Goal: Check status: Check status

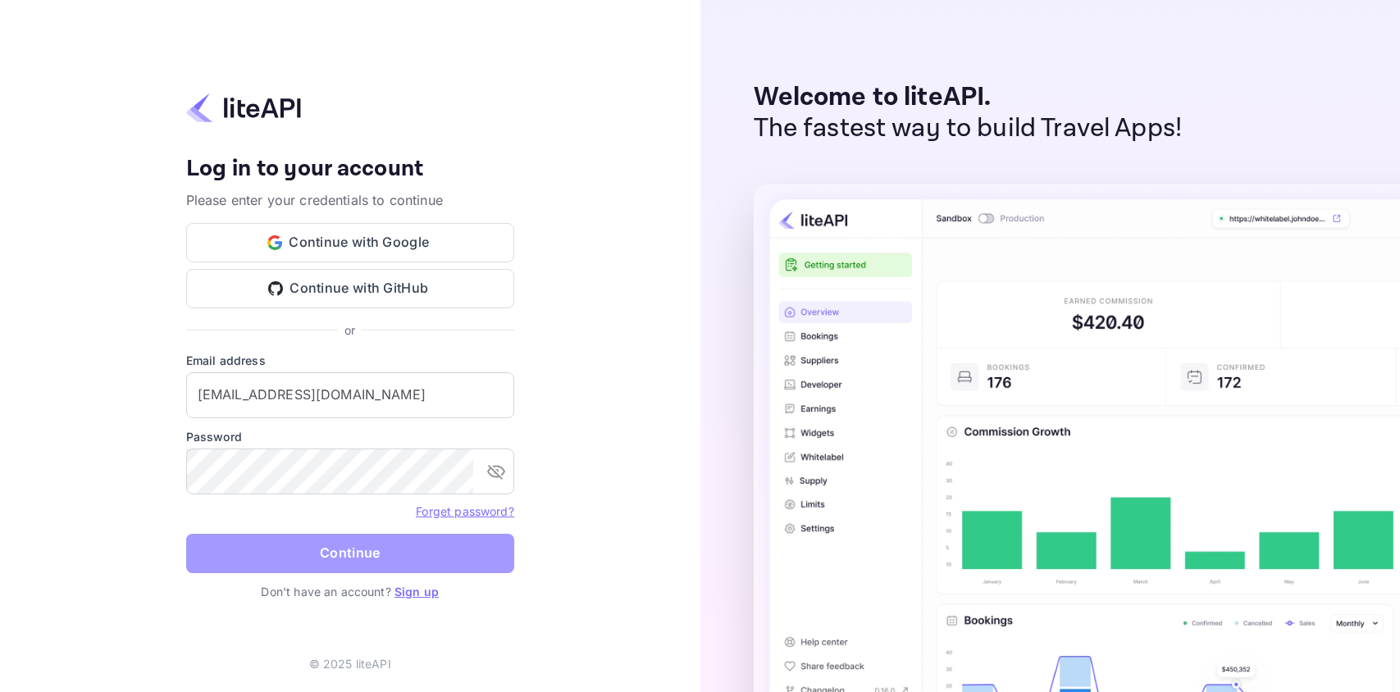
click at [398, 573] on button "Continue" at bounding box center [350, 553] width 328 height 39
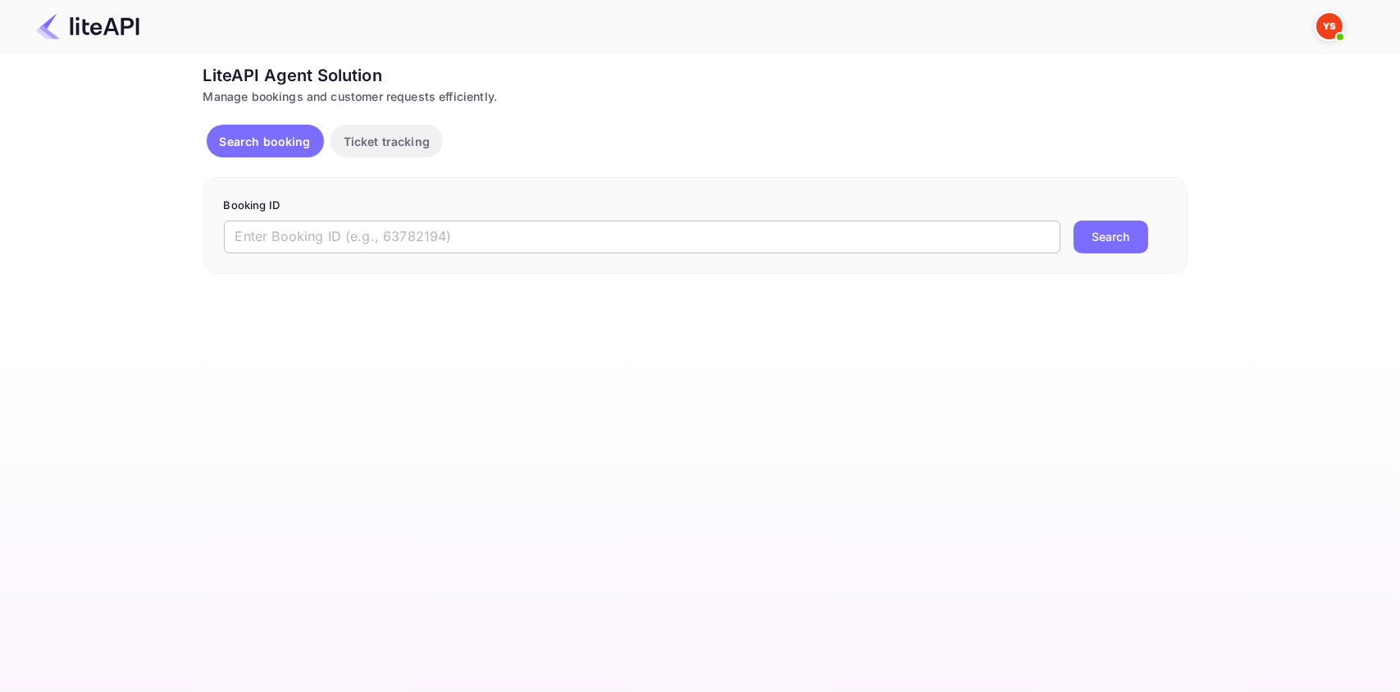
click at [404, 241] on input "text" at bounding box center [642, 237] width 837 height 33
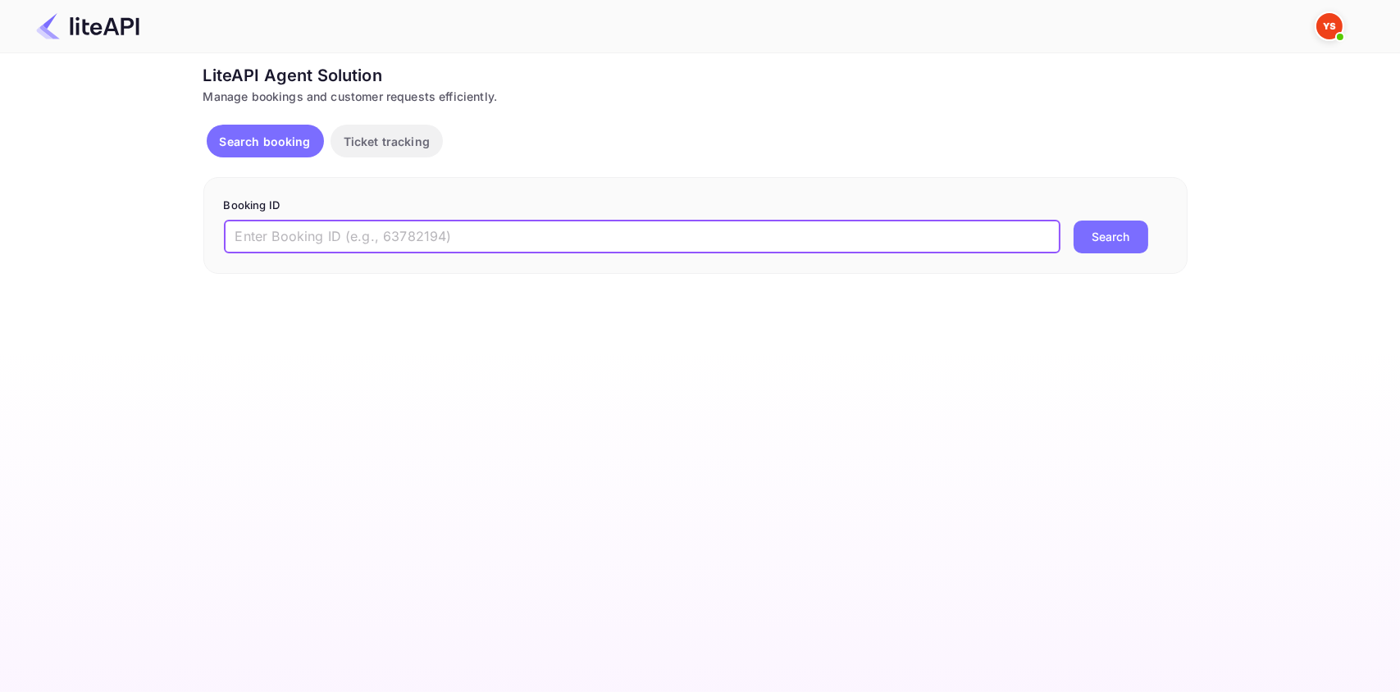
paste input "8882857"
type input "8882857"
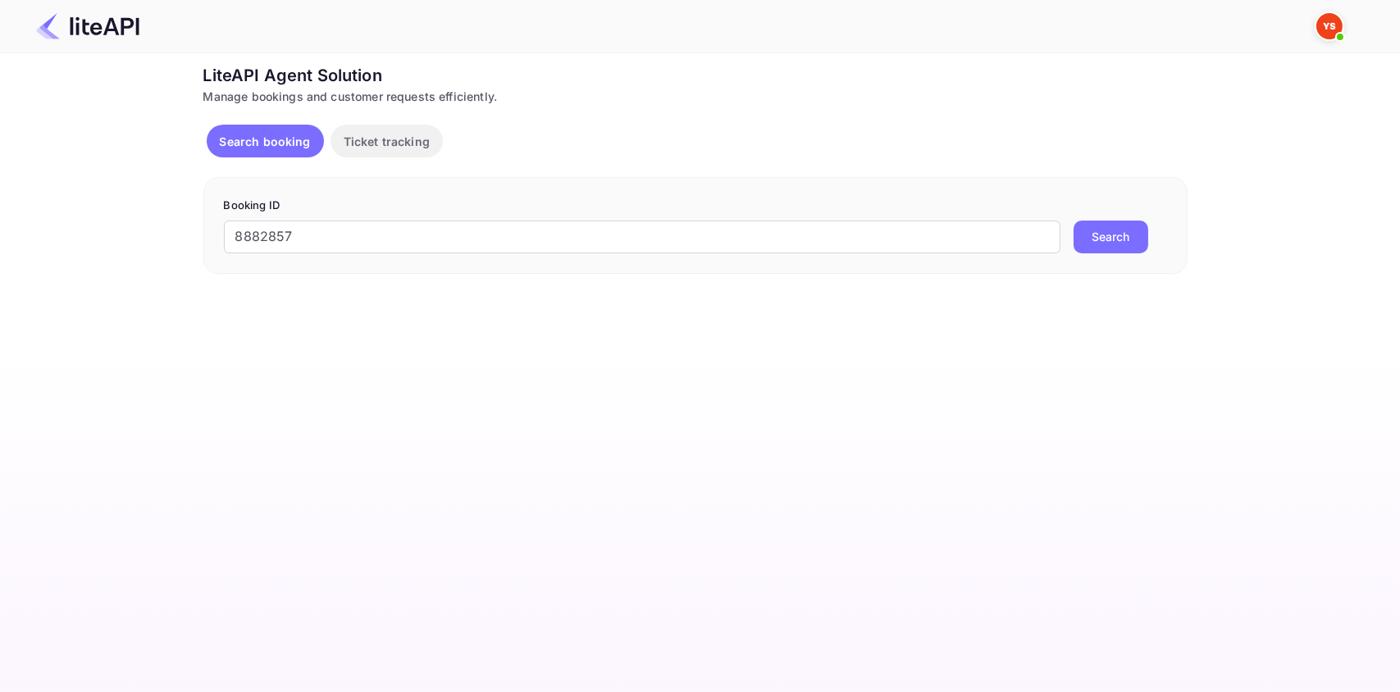
click at [1092, 248] on button "Search" at bounding box center [1111, 237] width 75 height 33
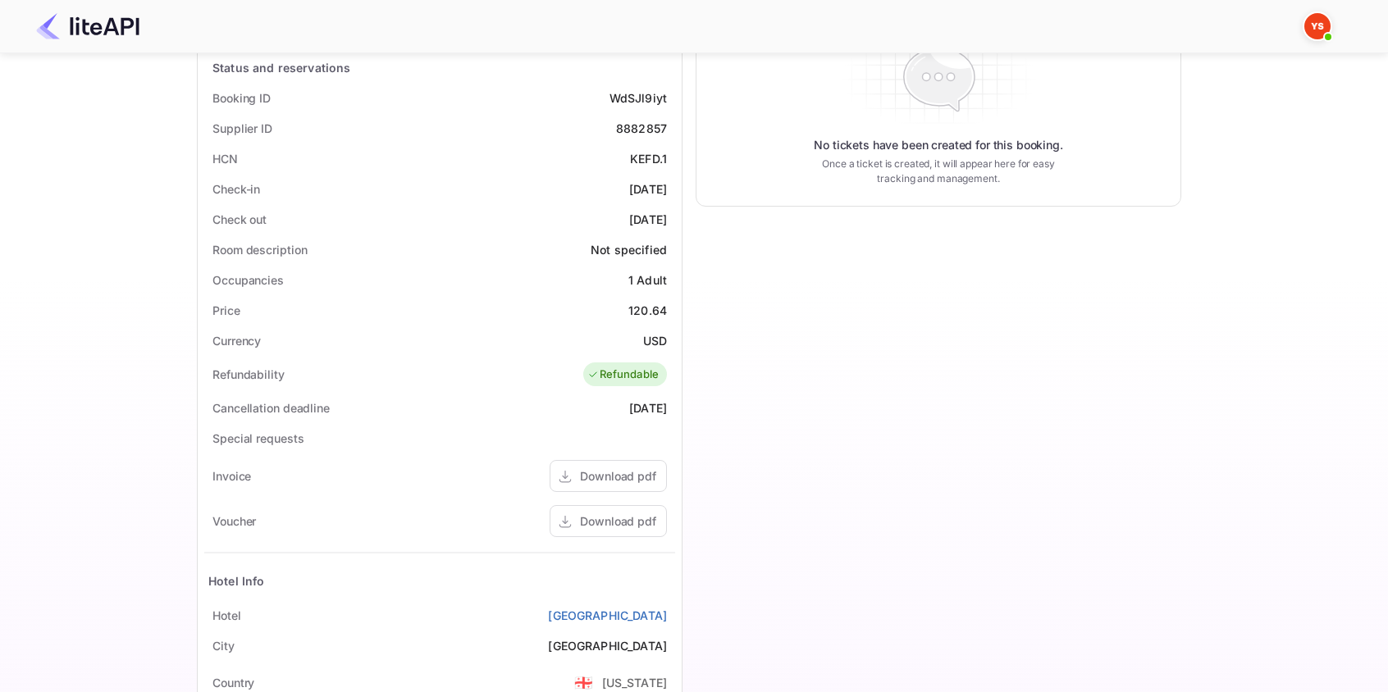
scroll to position [328, 0]
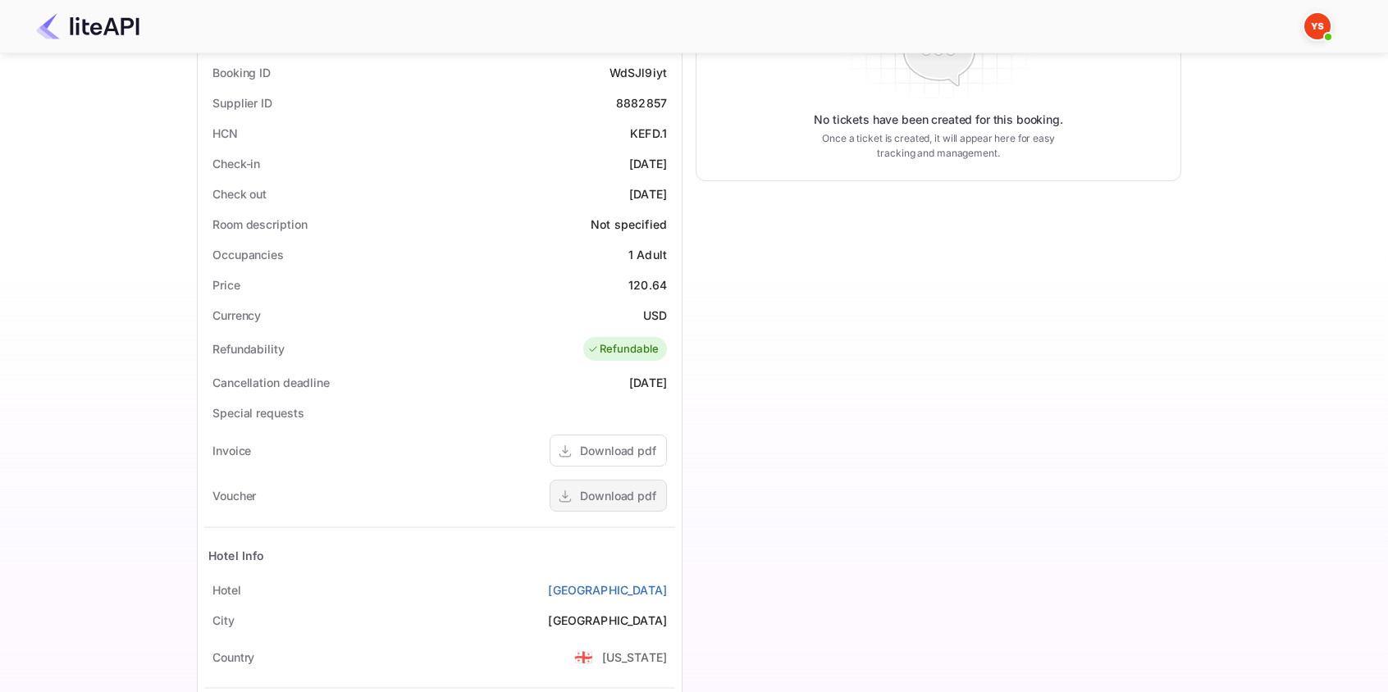
click at [607, 495] on div "Download pdf" at bounding box center [608, 496] width 117 height 32
